Goal: Task Accomplishment & Management: Use online tool/utility

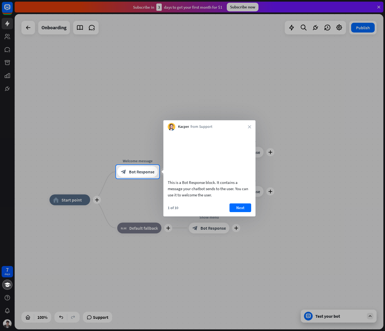
drag, startPoint x: 245, startPoint y: 213, endPoint x: 181, endPoint y: 191, distance: 67.9
click at [181, 191] on div "This is a Bot Response block. It contains a message your chatbot sends to the u…" at bounding box center [209, 174] width 92 height 86
click at [238, 212] on button "Next" at bounding box center [241, 208] width 22 height 9
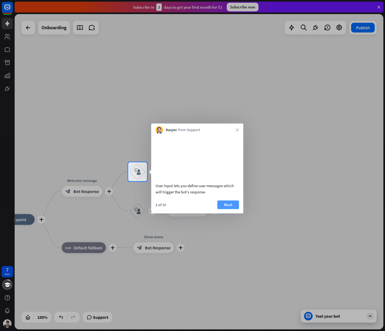
click at [231, 209] on button "Next" at bounding box center [228, 205] width 22 height 9
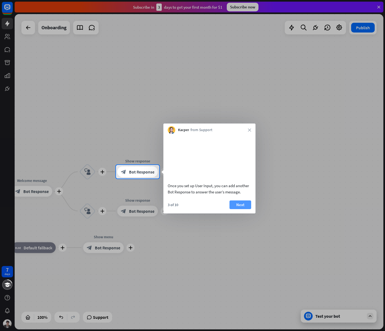
click at [243, 209] on button "Next" at bounding box center [241, 205] width 22 height 9
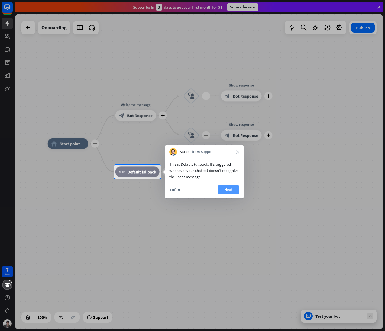
click at [231, 191] on button "Next" at bounding box center [229, 189] width 22 height 9
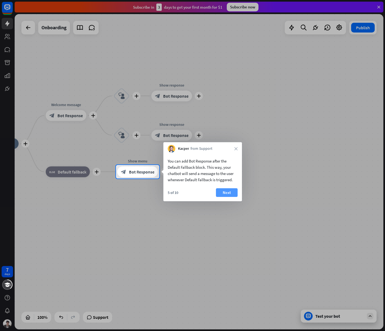
click at [229, 194] on button "Next" at bounding box center [227, 192] width 22 height 9
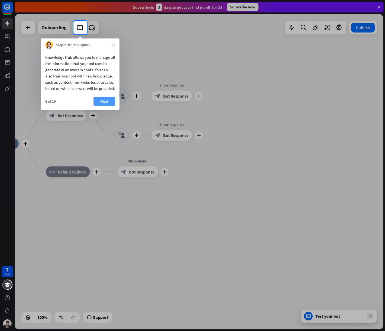
click at [104, 106] on button "Next" at bounding box center [105, 101] width 22 height 9
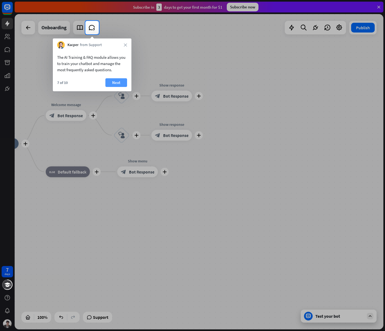
click at [121, 84] on button "Next" at bounding box center [116, 82] width 22 height 9
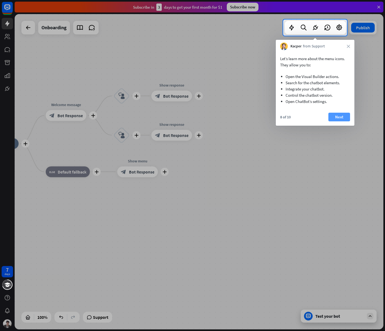
click at [338, 114] on button "Next" at bounding box center [340, 117] width 22 height 9
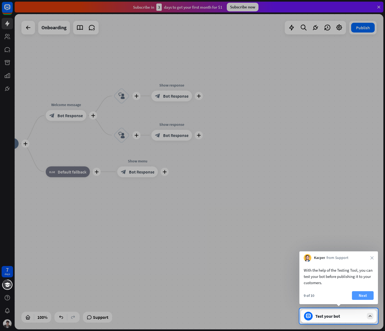
click at [360, 296] on button "Next" at bounding box center [363, 295] width 22 height 9
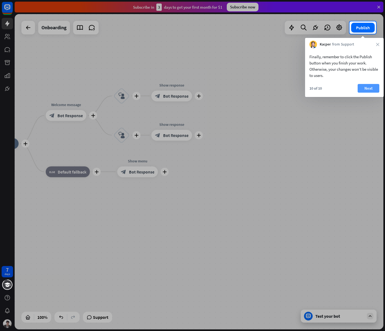
click at [368, 92] on button "Next" at bounding box center [369, 88] width 22 height 9
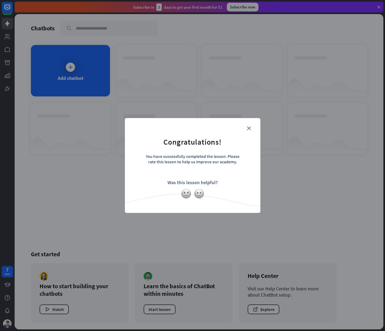
click at [251, 127] on form "Congratulations! You have successfully completed the lesson. Please rate this l…" at bounding box center [193, 157] width 122 height 65
click at [248, 127] on icon "close" at bounding box center [249, 128] width 4 height 4
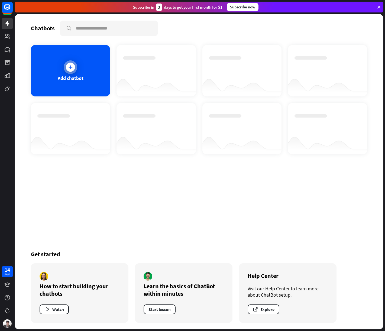
click at [67, 62] on div at bounding box center [71, 67] width 14 height 14
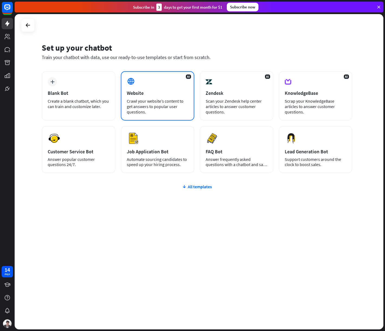
click at [165, 96] on div "Website" at bounding box center [158, 93] width 62 height 6
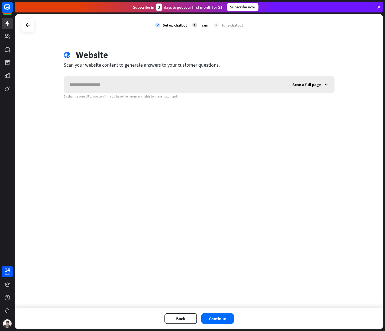
click at [305, 85] on span "Scan a full page" at bounding box center [307, 84] width 28 height 5
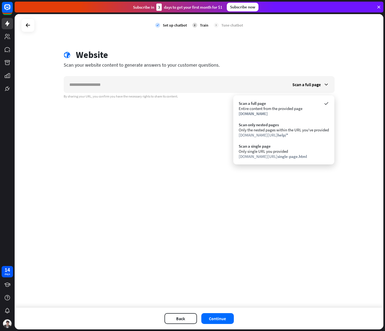
click at [359, 146] on div "check Set up chatbot 2 Train 3 Tune chatbot globe Website Scan your website con…" at bounding box center [199, 161] width 369 height 294
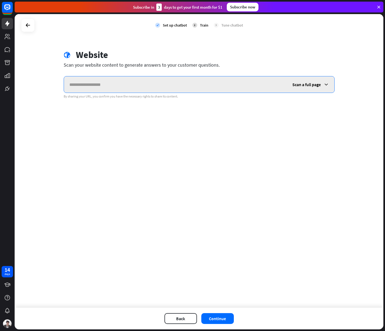
click at [104, 82] on input "text" at bounding box center [175, 84] width 223 height 16
paste input "**********"
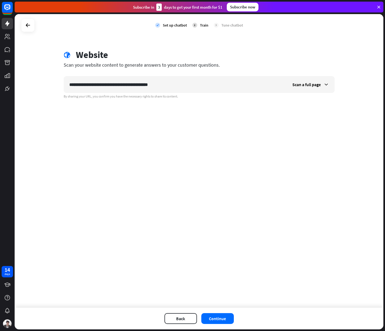
click at [322, 157] on div "**********" at bounding box center [199, 161] width 369 height 294
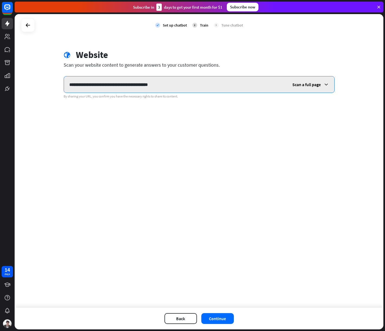
click at [161, 87] on input "**********" at bounding box center [175, 84] width 223 height 16
paste input "text"
type input "**********"
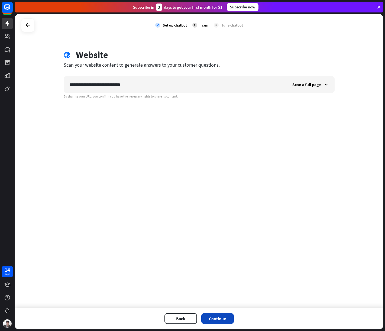
click at [210, 322] on button "Continue" at bounding box center [217, 318] width 33 height 11
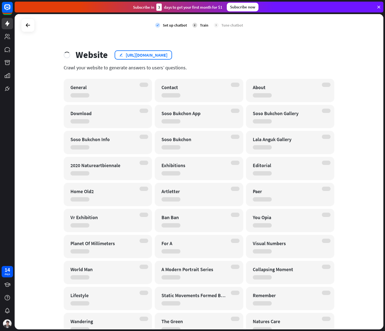
click at [148, 55] on div "[URL][DOMAIN_NAME]" at bounding box center [147, 54] width 42 height 5
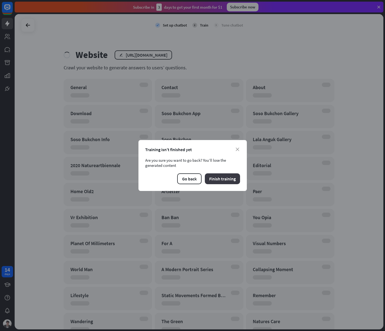
click at [232, 179] on button "Finish training" at bounding box center [222, 179] width 35 height 11
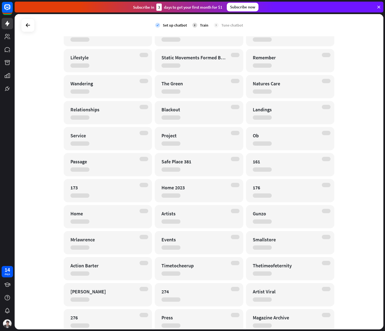
scroll to position [284, 0]
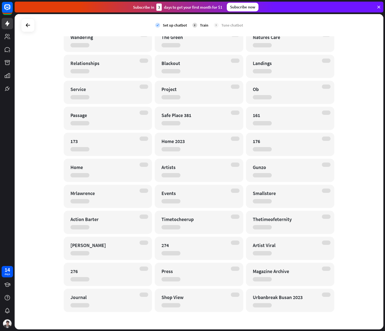
click at [377, 8] on icon at bounding box center [379, 7] width 5 height 5
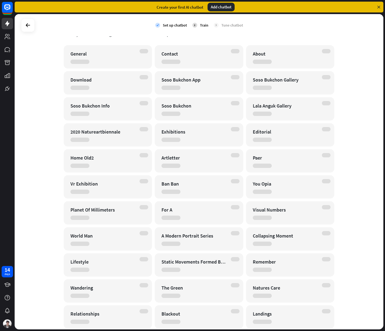
scroll to position [0, 0]
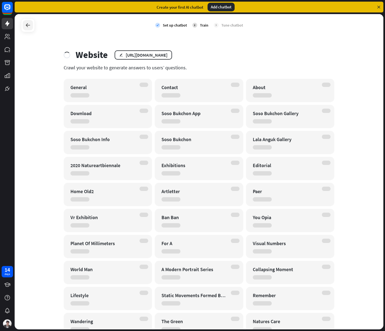
click at [33, 28] on div at bounding box center [28, 25] width 10 height 10
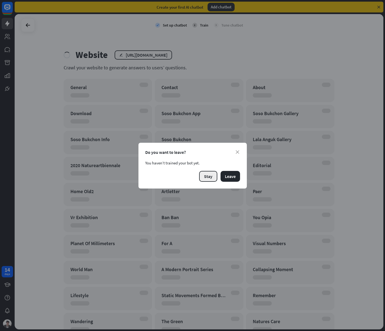
click at [203, 176] on button "Stay" at bounding box center [208, 176] width 18 height 11
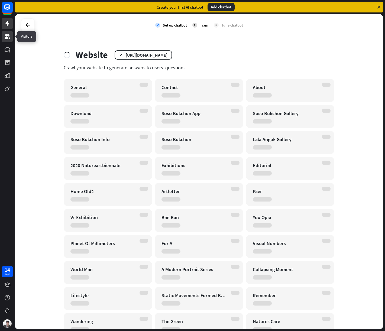
click at [9, 40] on icon at bounding box center [7, 36] width 7 height 7
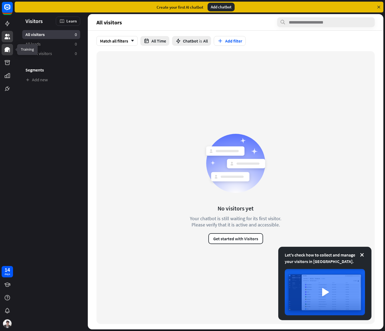
click at [10, 52] on icon at bounding box center [7, 49] width 7 height 7
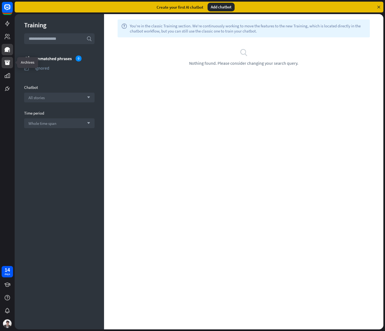
click at [8, 66] on link at bounding box center [7, 62] width 11 height 11
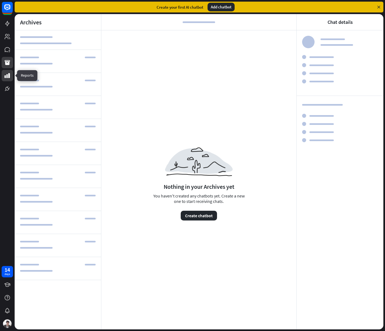
click at [5, 76] on icon at bounding box center [7, 75] width 5 height 5
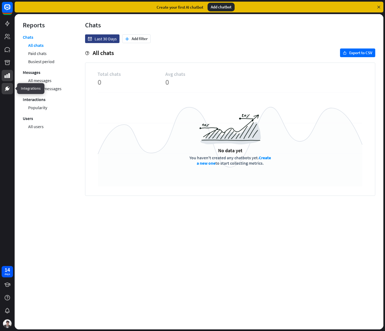
click at [7, 92] on icon at bounding box center [7, 88] width 7 height 7
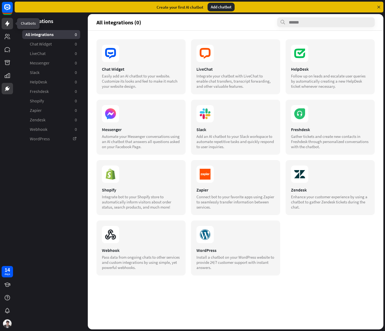
click at [5, 22] on icon at bounding box center [7, 23] width 7 height 7
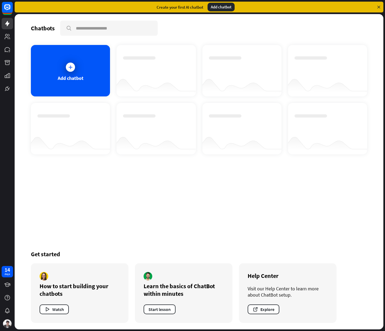
click at [173, 73] on div at bounding box center [156, 65] width 66 height 19
click at [273, 85] on div at bounding box center [242, 85] width 79 height 21
click at [4, 23] on link at bounding box center [7, 23] width 11 height 11
click at [7, 39] on icon at bounding box center [7, 36] width 5 height 5
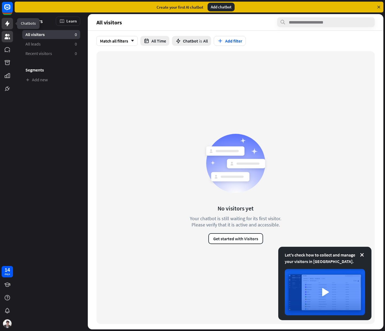
click at [12, 24] on link at bounding box center [7, 23] width 11 height 11
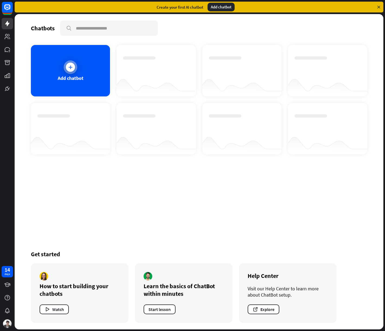
click at [62, 62] on div "Add chatbot" at bounding box center [70, 71] width 79 height 52
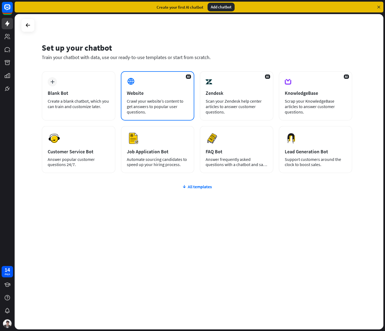
click at [146, 93] on div "Website" at bounding box center [158, 93] width 62 height 6
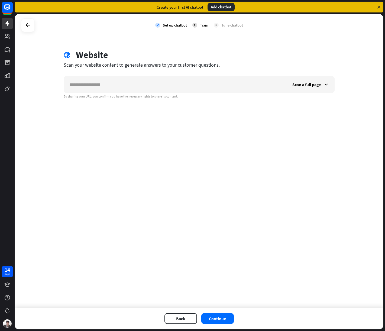
click at [27, 31] on div at bounding box center [28, 25] width 14 height 14
click at [26, 27] on icon at bounding box center [28, 25] width 7 height 7
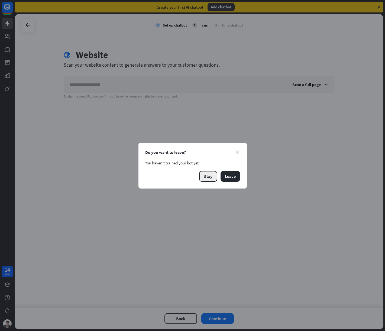
click at [203, 177] on button "Stay" at bounding box center [208, 176] width 18 height 11
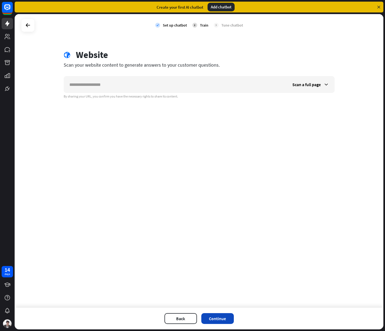
click at [212, 319] on button "Continue" at bounding box center [217, 318] width 33 height 11
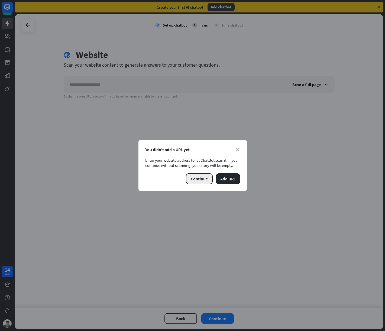
click at [203, 182] on button "Continue" at bounding box center [199, 179] width 27 height 11
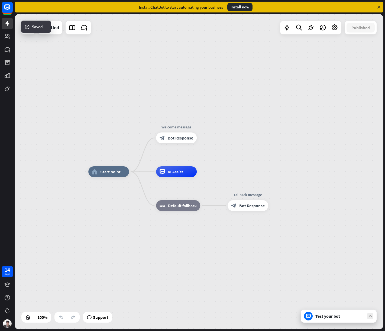
click at [336, 317] on div "Test your bot" at bounding box center [340, 316] width 49 height 5
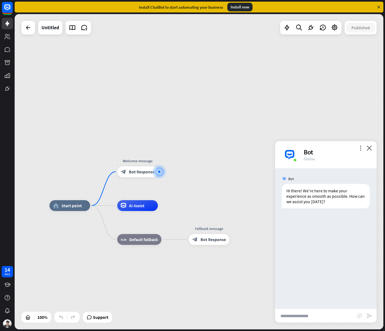
click at [304, 321] on input "text" at bounding box center [316, 316] width 82 height 14
type input "*"
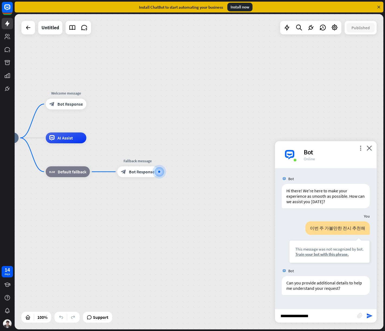
click at [345, 317] on input "**********" at bounding box center [316, 316] width 82 height 14
type input "*******"
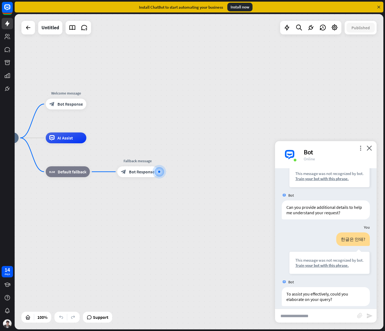
scroll to position [81, 0]
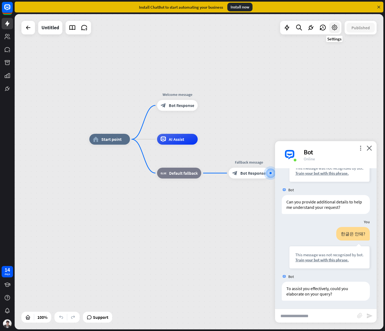
click at [336, 28] on icon at bounding box center [334, 27] width 7 height 7
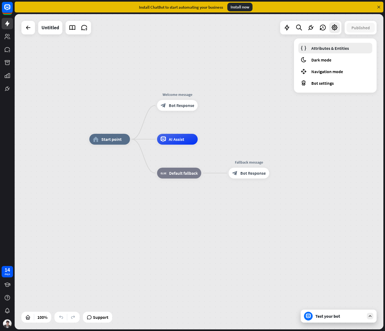
click at [340, 44] on link "Attributes & Entities" at bounding box center [335, 48] width 74 height 11
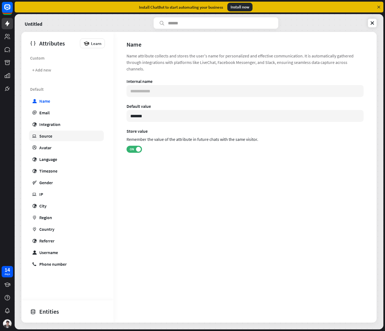
click at [50, 139] on link "ip Source" at bounding box center [66, 136] width 75 height 11
type input "**********"
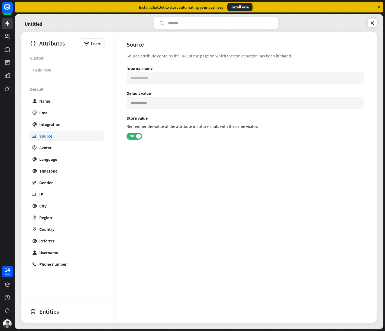
click at [50, 131] on link "ip Source" at bounding box center [66, 136] width 75 height 11
click at [49, 124] on div "Integration" at bounding box center [49, 124] width 21 height 5
type input "**********"
type input "***"
click at [46, 114] on div "Email" at bounding box center [44, 112] width 10 height 5
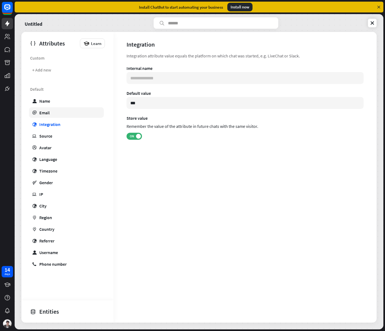
type input "**********"
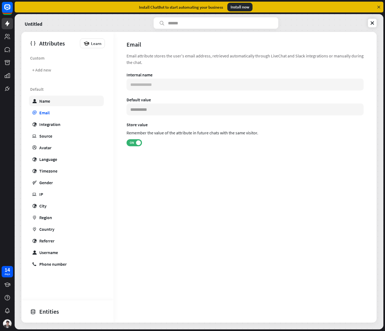
click at [41, 104] on div "Name" at bounding box center [44, 100] width 11 height 5
type input "**********"
type input "*******"
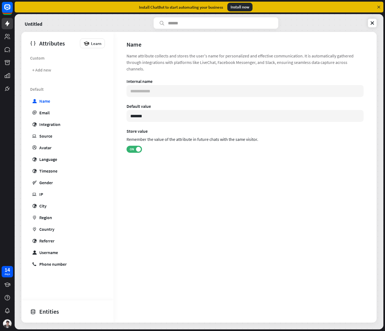
click at [55, 309] on div "Entities" at bounding box center [66, 311] width 72 height 9
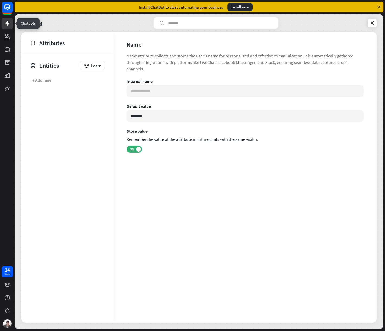
click at [7, 24] on icon at bounding box center [7, 23] width 4 height 5
